Goal: Task Accomplishment & Management: Complete application form

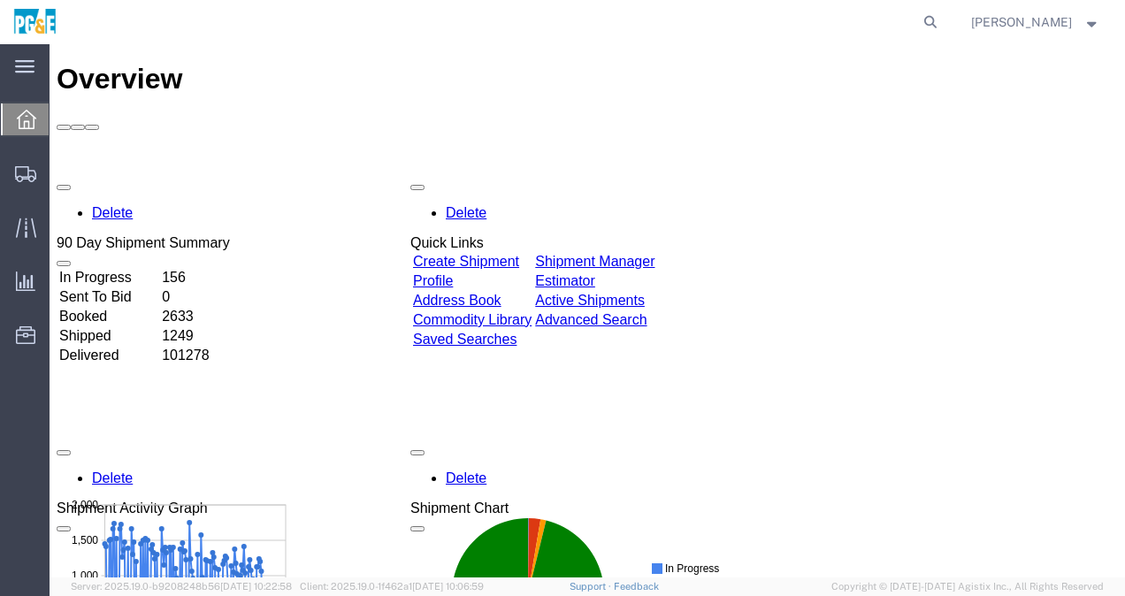
click at [519, 254] on link "Create Shipment" at bounding box center [466, 261] width 106 height 15
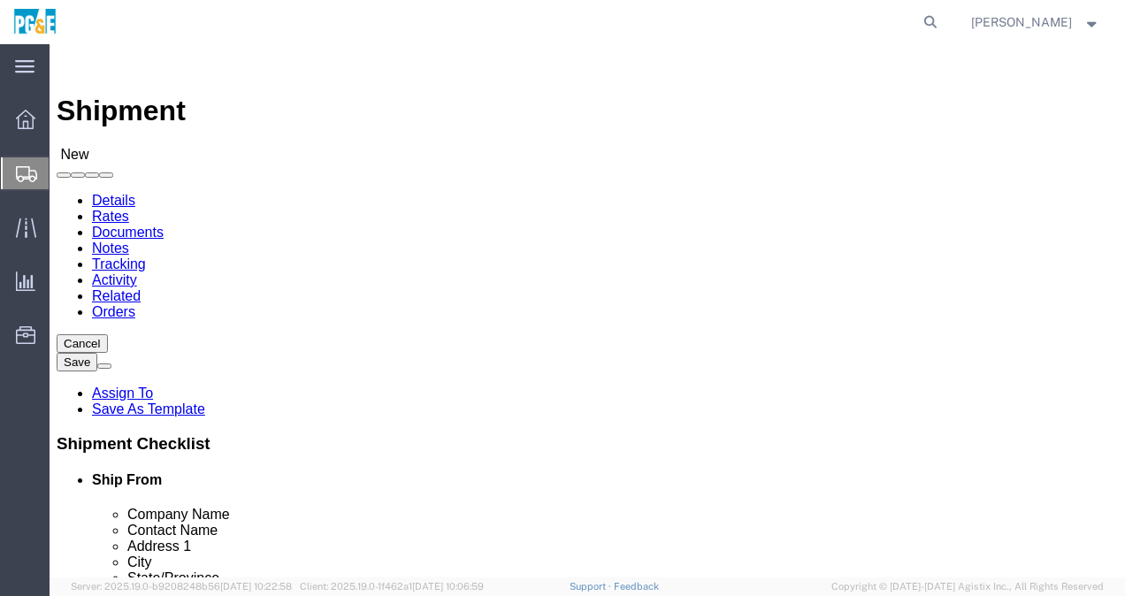
select select
type input "f"
type input "r"
type input "[GEOGRAPHIC_DATA]"
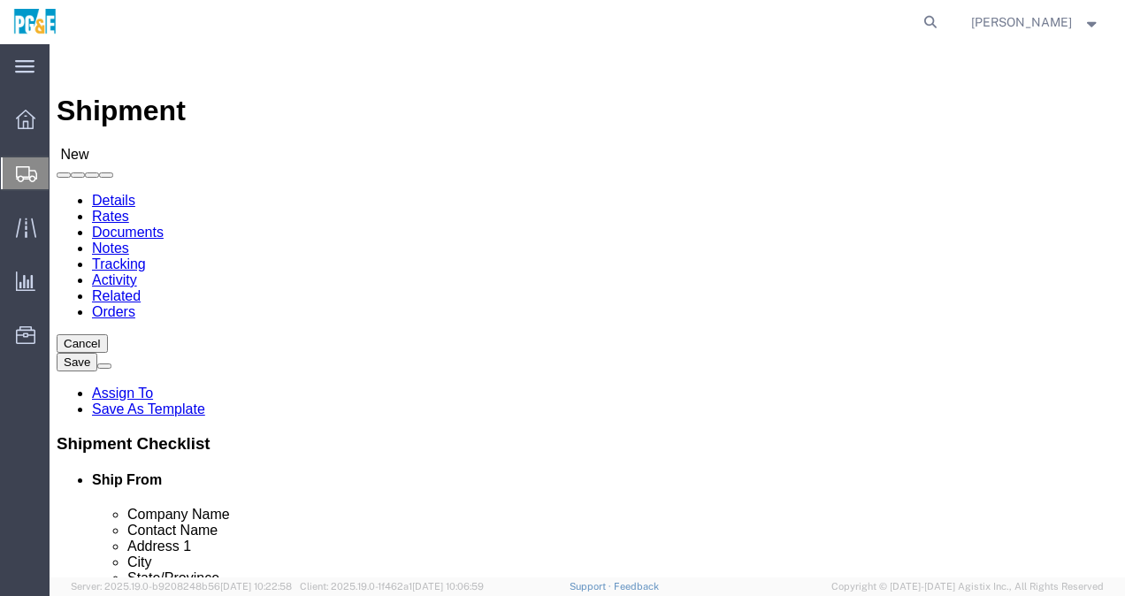
click input "text"
type input "PGE"
click input "text"
type input "[PERSON_NAME]"
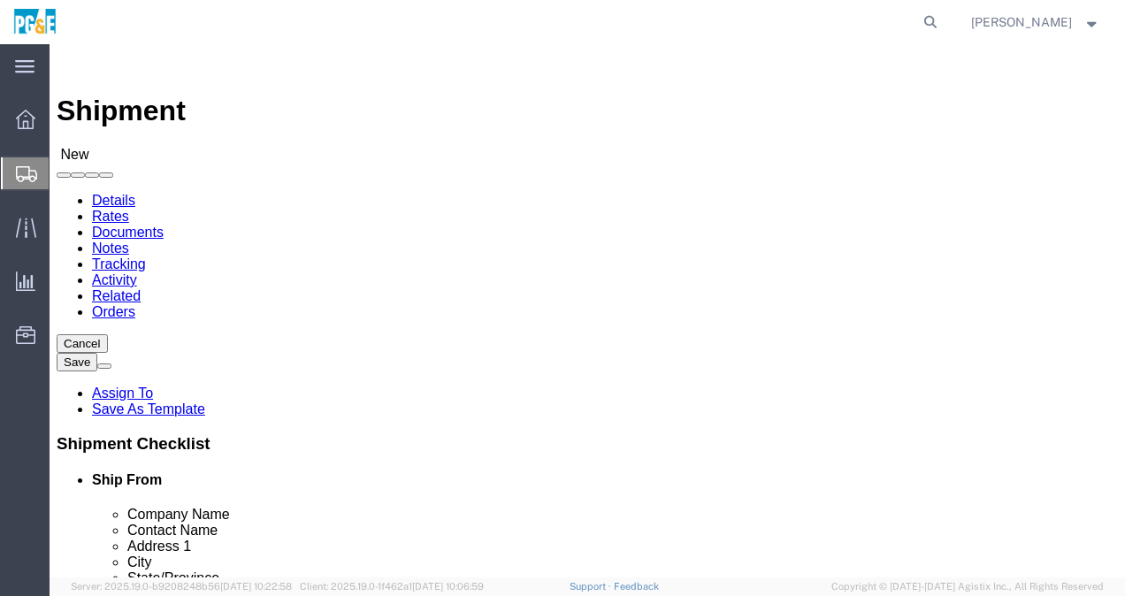
click input "text"
